Goal: Transaction & Acquisition: Subscribe to service/newsletter

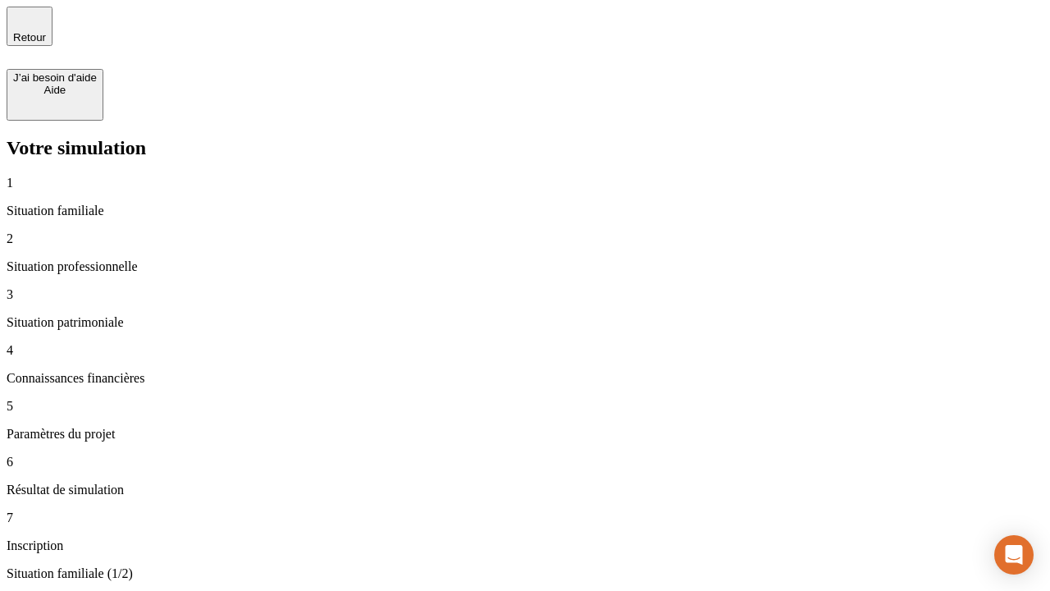
type input "30 000"
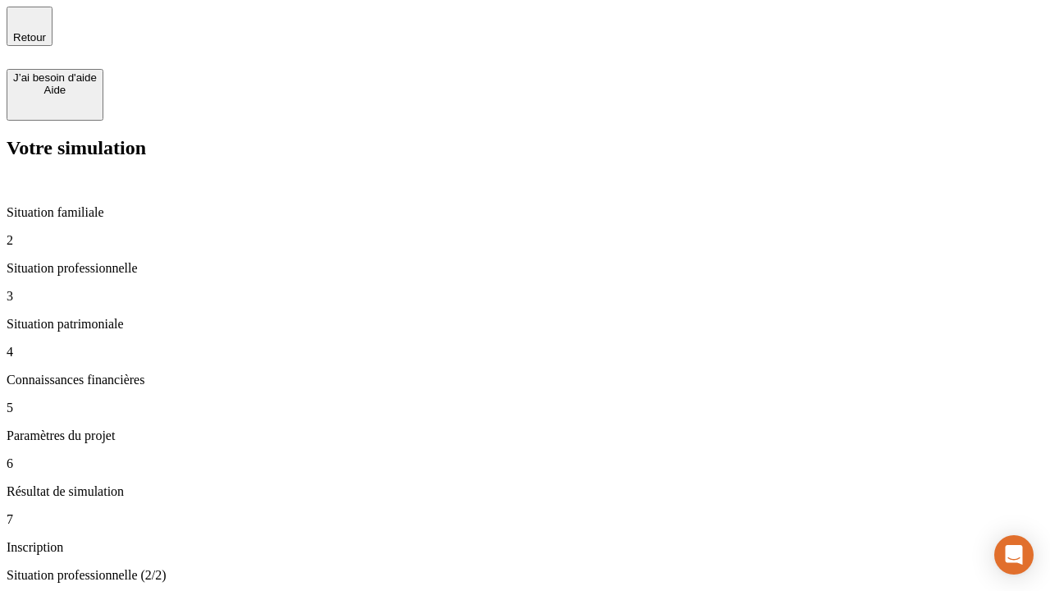
type input "0"
type input "1 000"
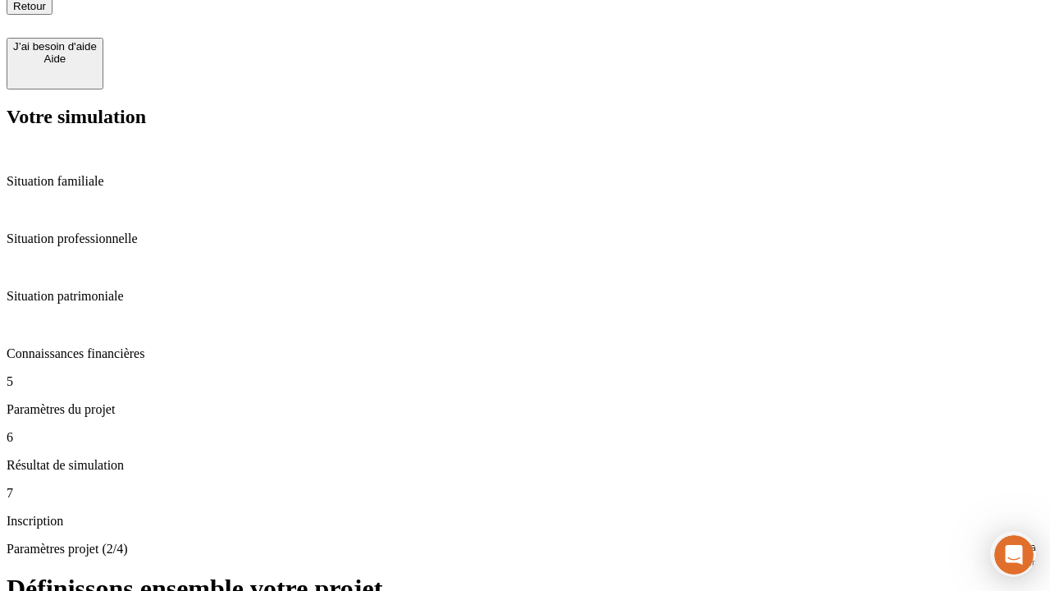
type input "40"
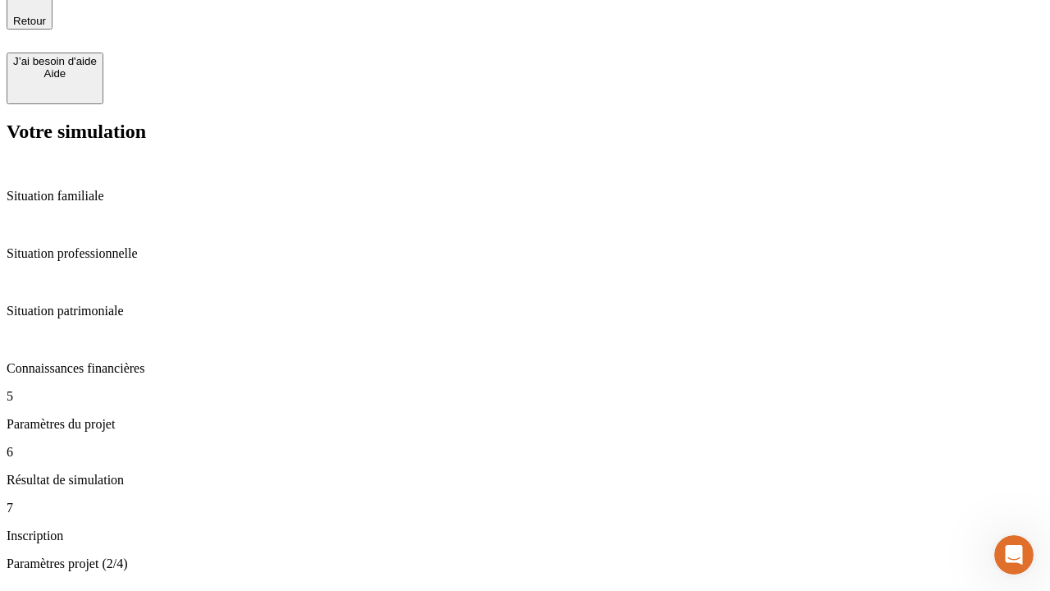
type input "64"
type input "200 000"
type input "640"
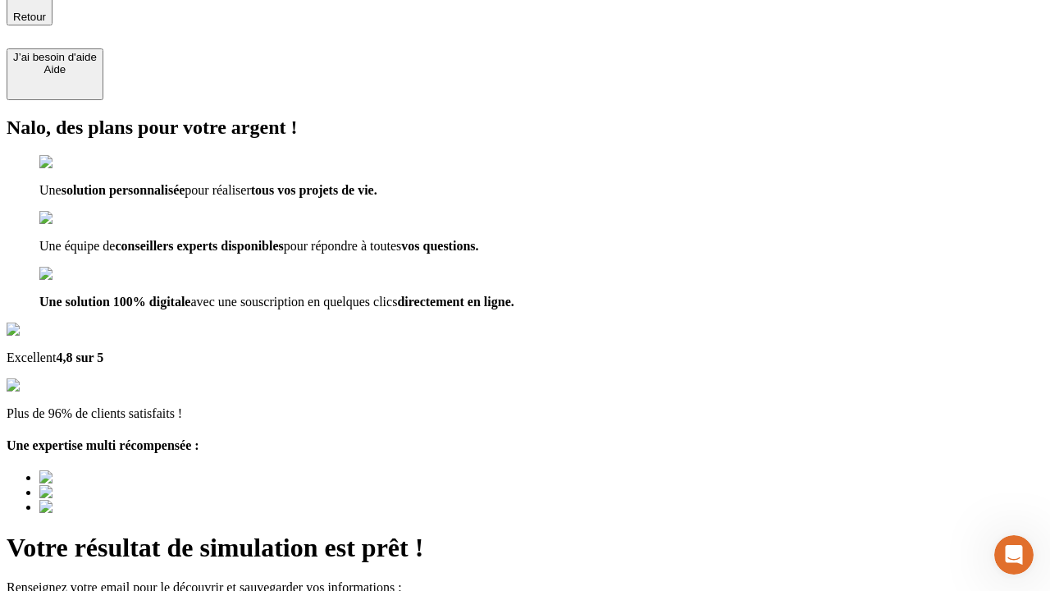
type input "[EMAIL_ADDRESS][DOMAIN_NAME]"
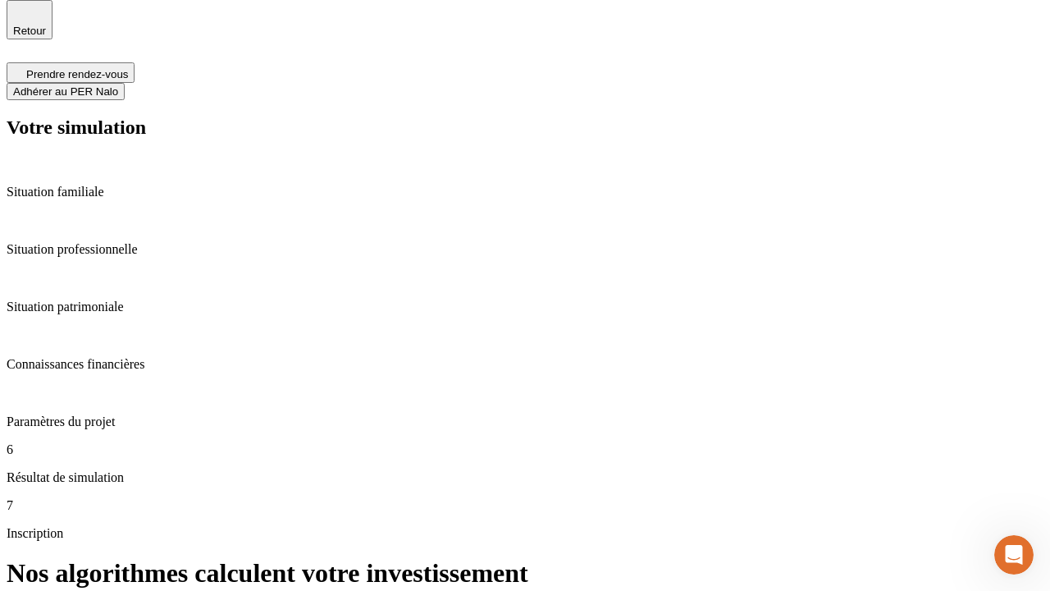
click at [118, 85] on span "Adhérer au PER Nalo" at bounding box center [65, 91] width 105 height 12
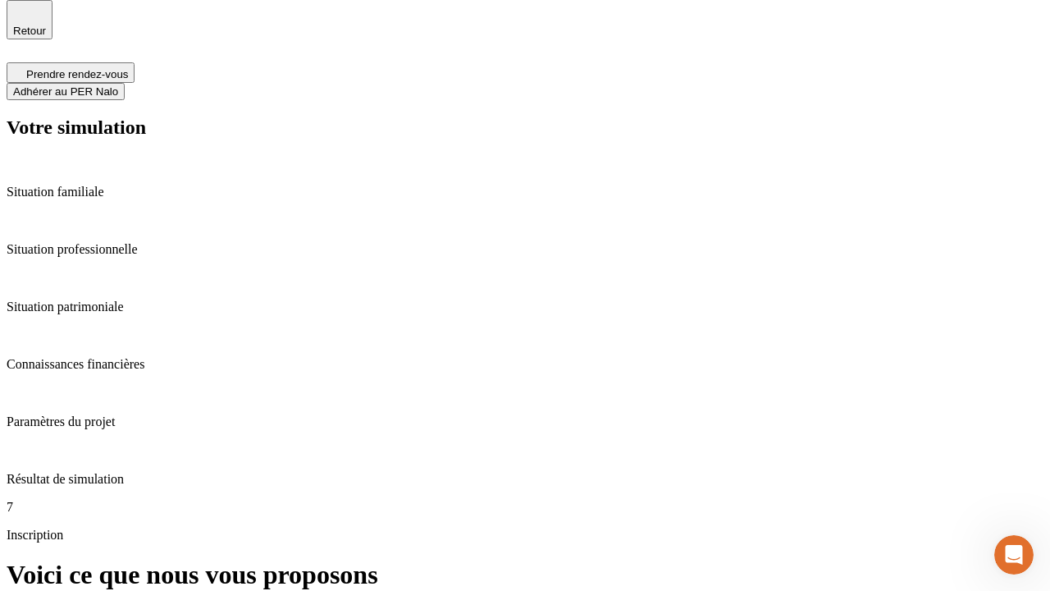
scroll to position [5, 0]
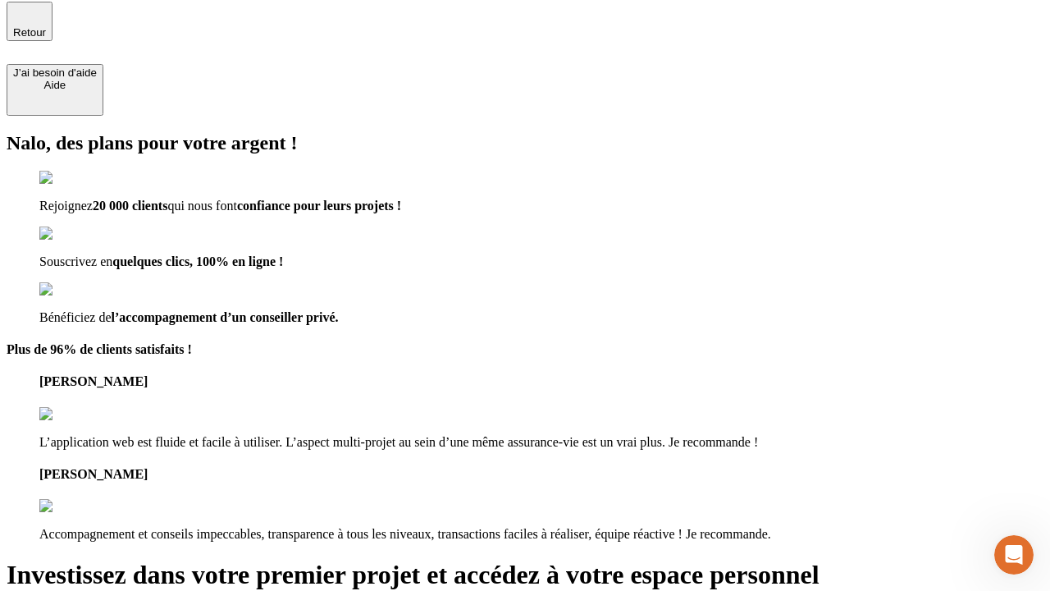
type input "[PERSON_NAME][EMAIL_ADDRESS][DOMAIN_NAME]"
